Goal: Information Seeking & Learning: Stay updated

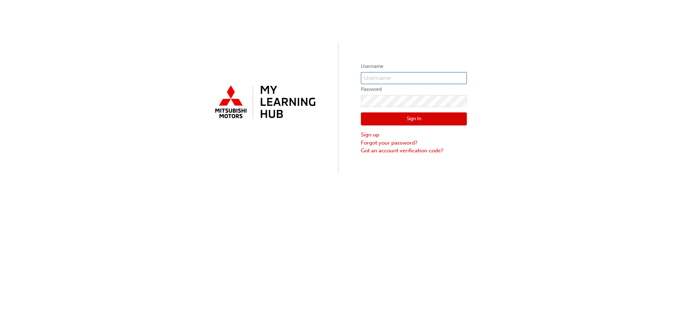
type input "0005304628"
click at [399, 120] on button "Sign In" at bounding box center [414, 118] width 106 height 13
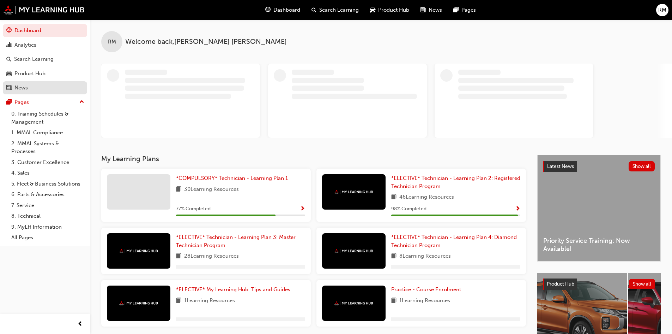
click at [38, 85] on div "News" at bounding box center [44, 87] width 77 height 9
